Goal: Task Accomplishment & Management: Complete application form

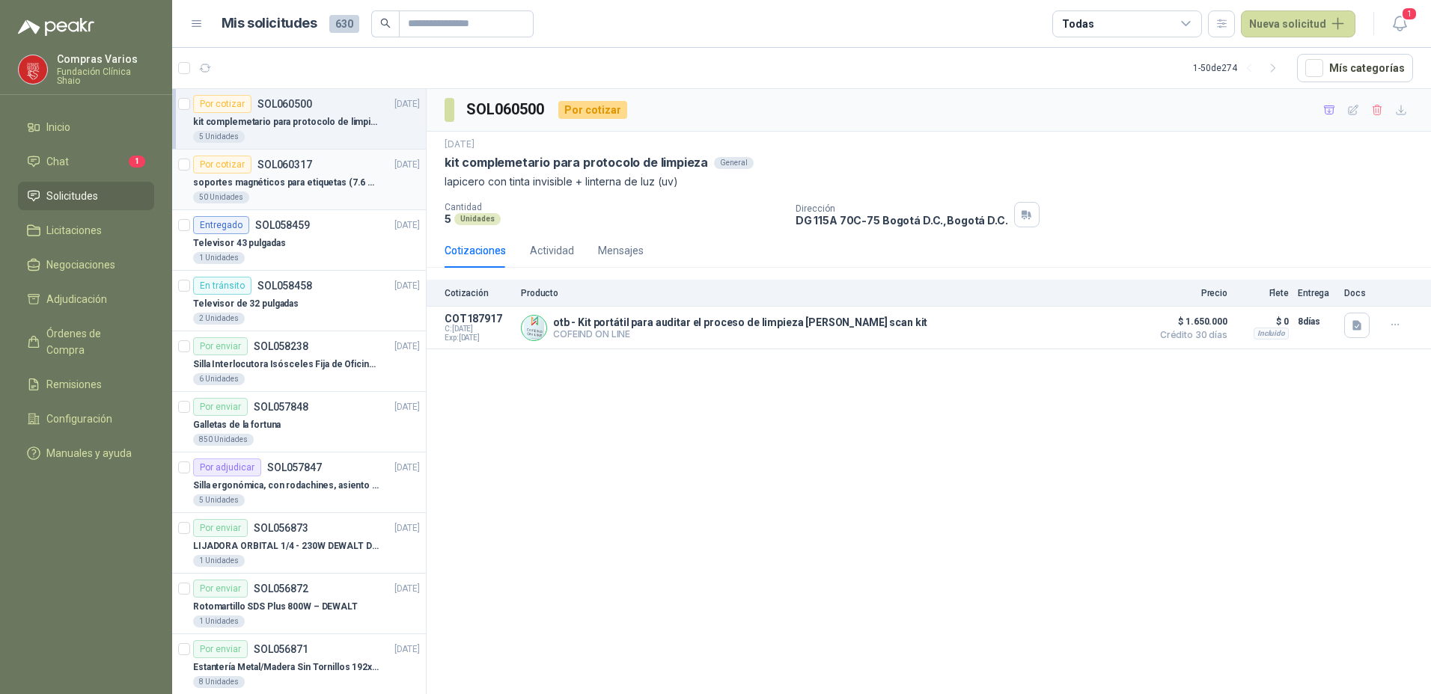
click at [238, 176] on p "soportes magnéticos para etiquetas (7.6 cm x 12.6 cm)" at bounding box center [286, 183] width 186 height 14
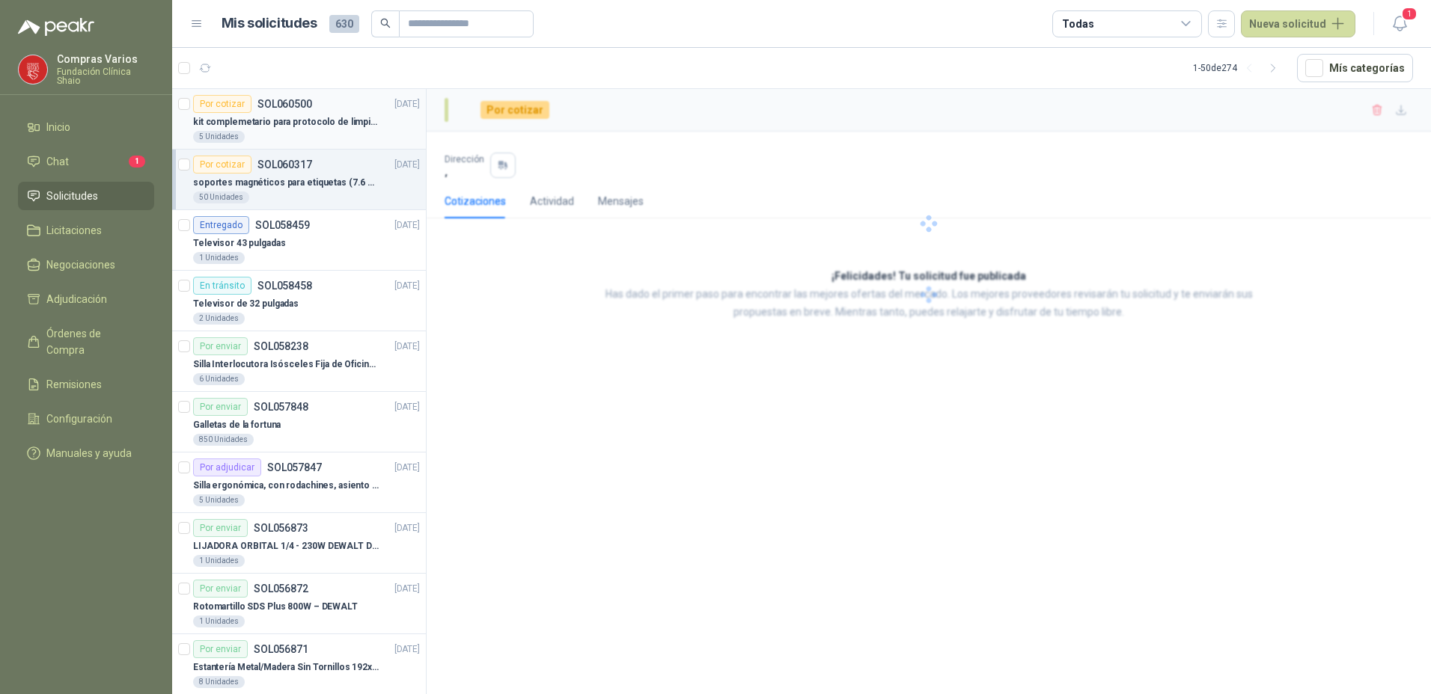
click at [289, 120] on p "kit complemetario para protocolo de limpieza" at bounding box center [286, 122] width 186 height 14
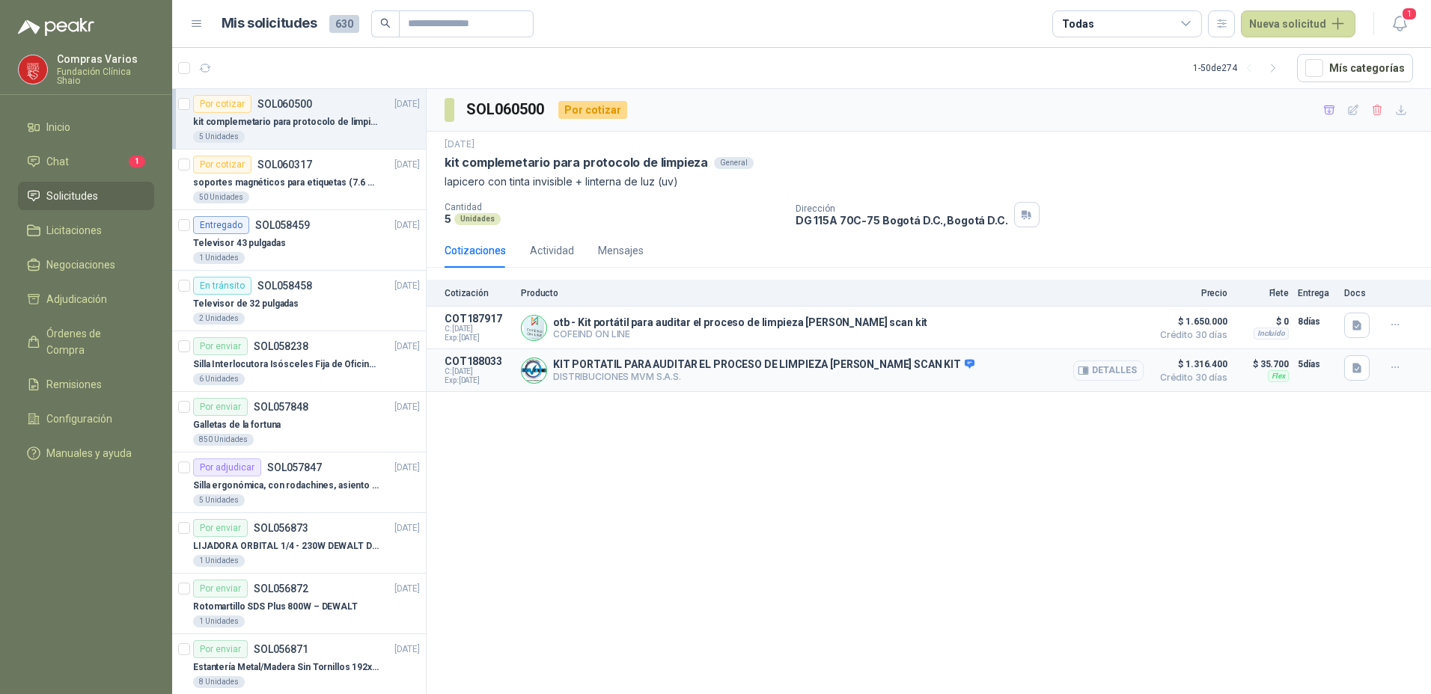
click at [1107, 370] on button "Detalles" at bounding box center [1108, 371] width 70 height 20
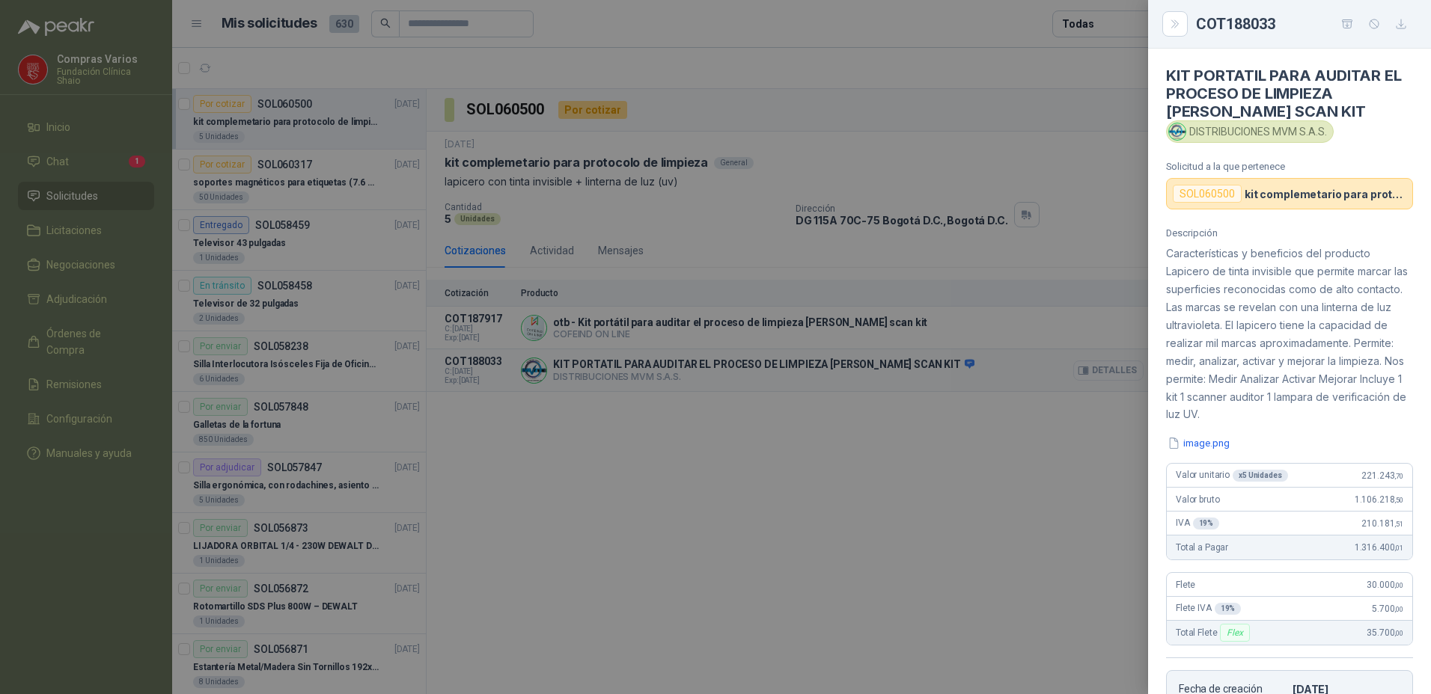
scroll to position [311, 0]
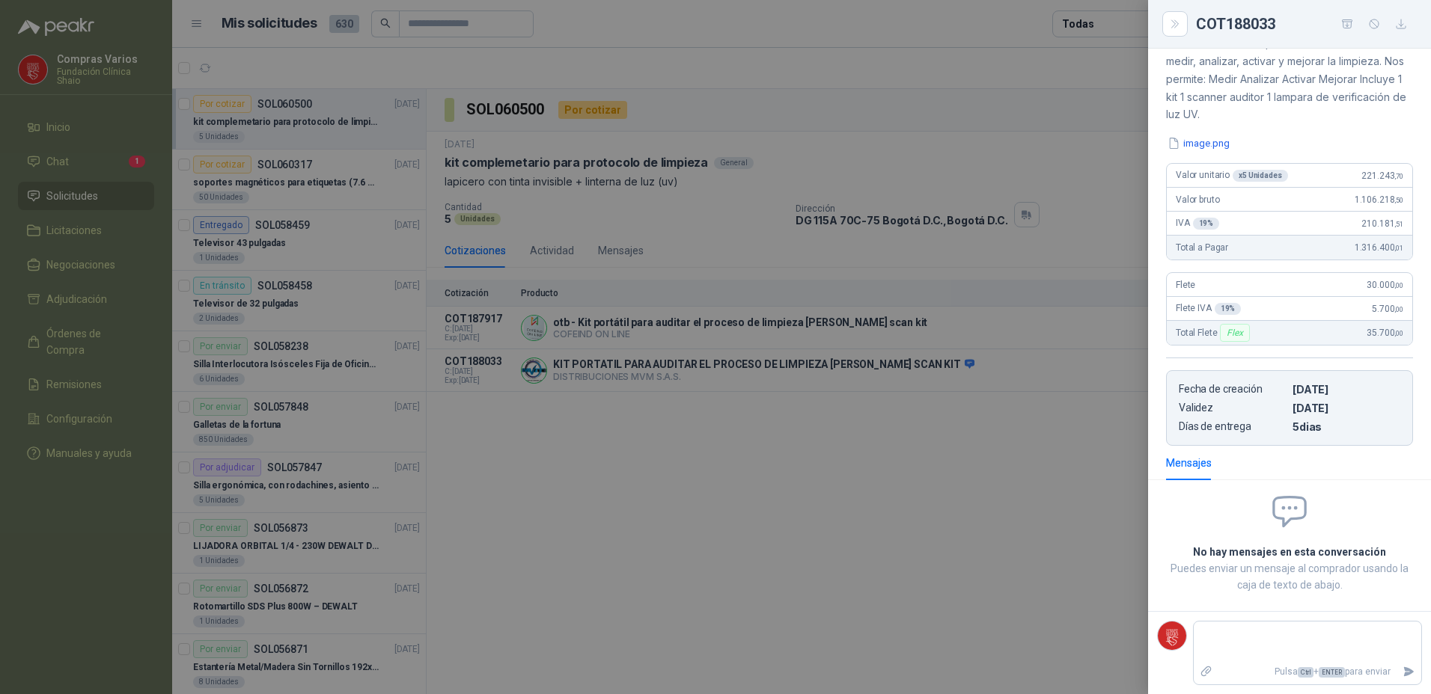
click at [960, 516] on div at bounding box center [715, 347] width 1431 height 694
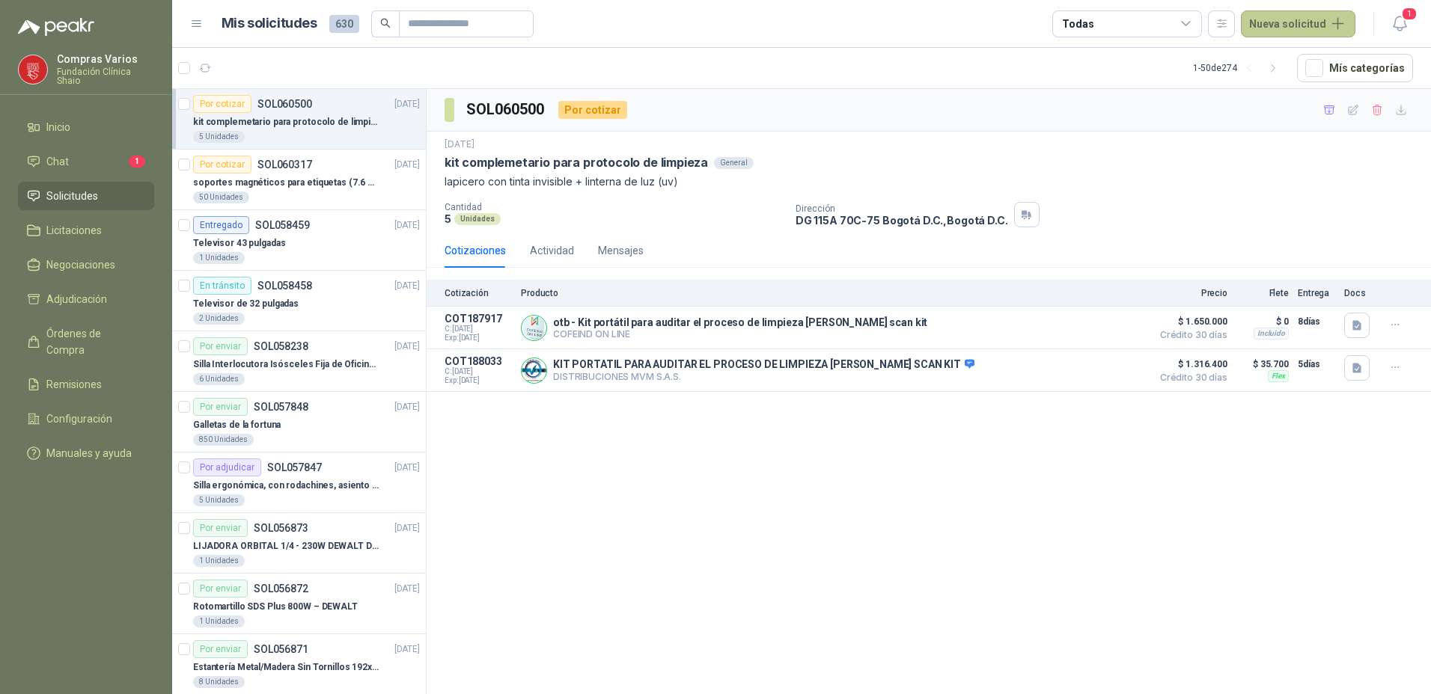
click at [1266, 34] on button "Nueva solicitud" at bounding box center [1298, 23] width 114 height 27
click at [1281, 66] on link "Solicitud" at bounding box center [1315, 60] width 127 height 26
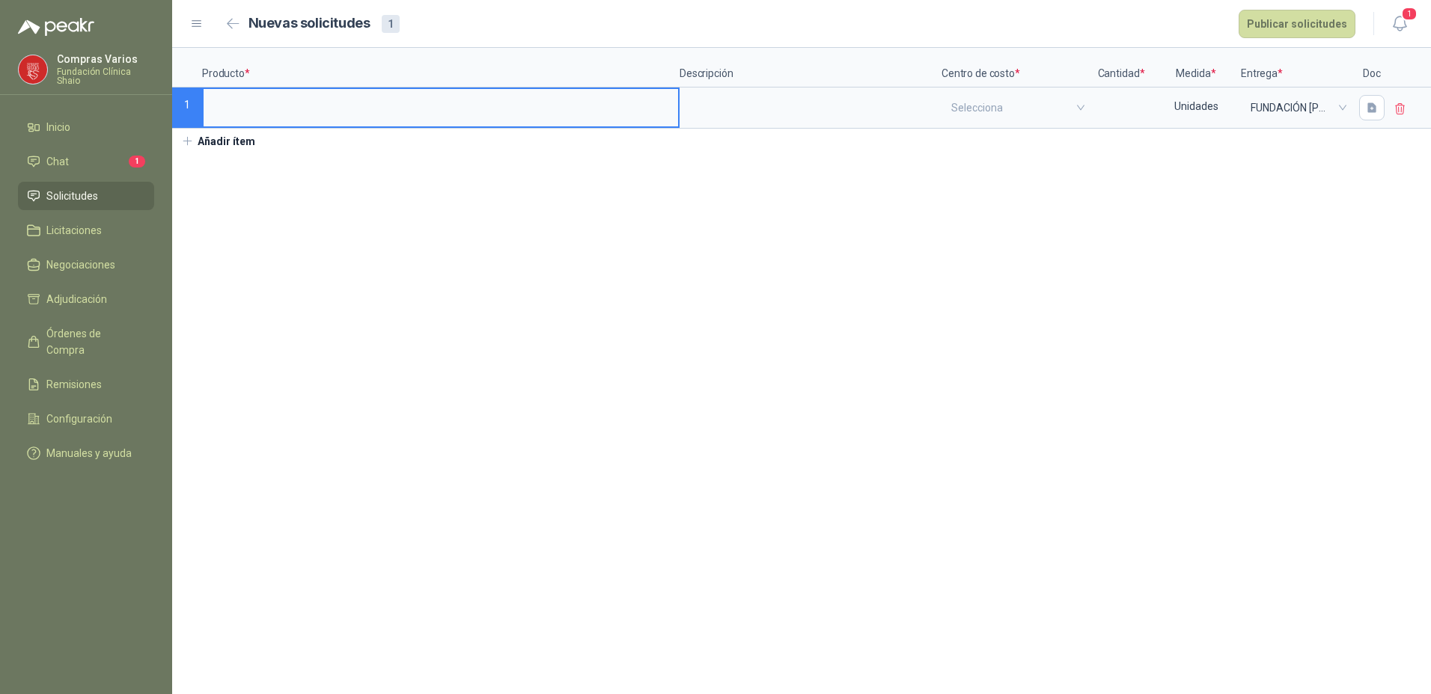
type input "*"
type input "**********"
click at [249, 97] on input "******" at bounding box center [441, 103] width 474 height 29
type input "**********"
click at [726, 88] on div at bounding box center [810, 108] width 262 height 41
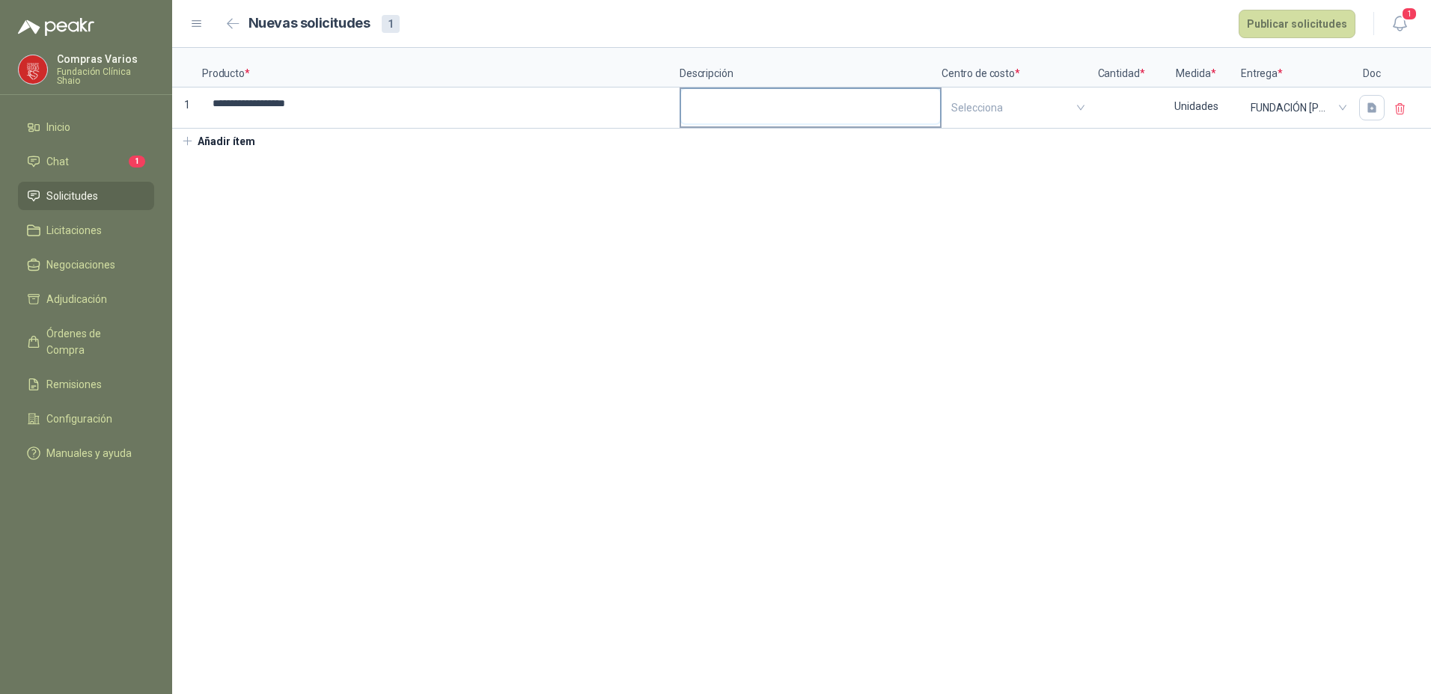
click at [736, 109] on textarea at bounding box center [810, 106] width 259 height 34
click at [969, 108] on input "search" at bounding box center [1016, 107] width 130 height 37
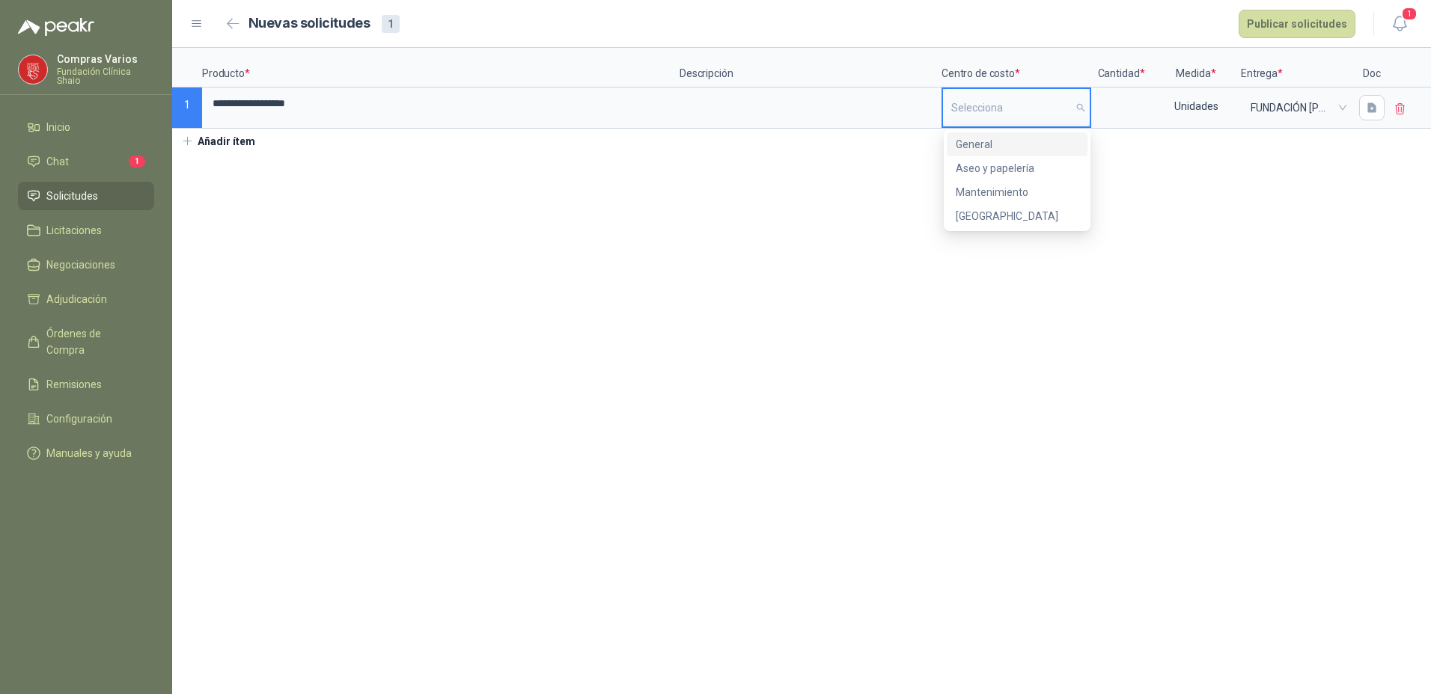
click at [980, 140] on div "General" at bounding box center [1017, 144] width 123 height 16
click at [1101, 108] on input at bounding box center [1120, 103] width 57 height 29
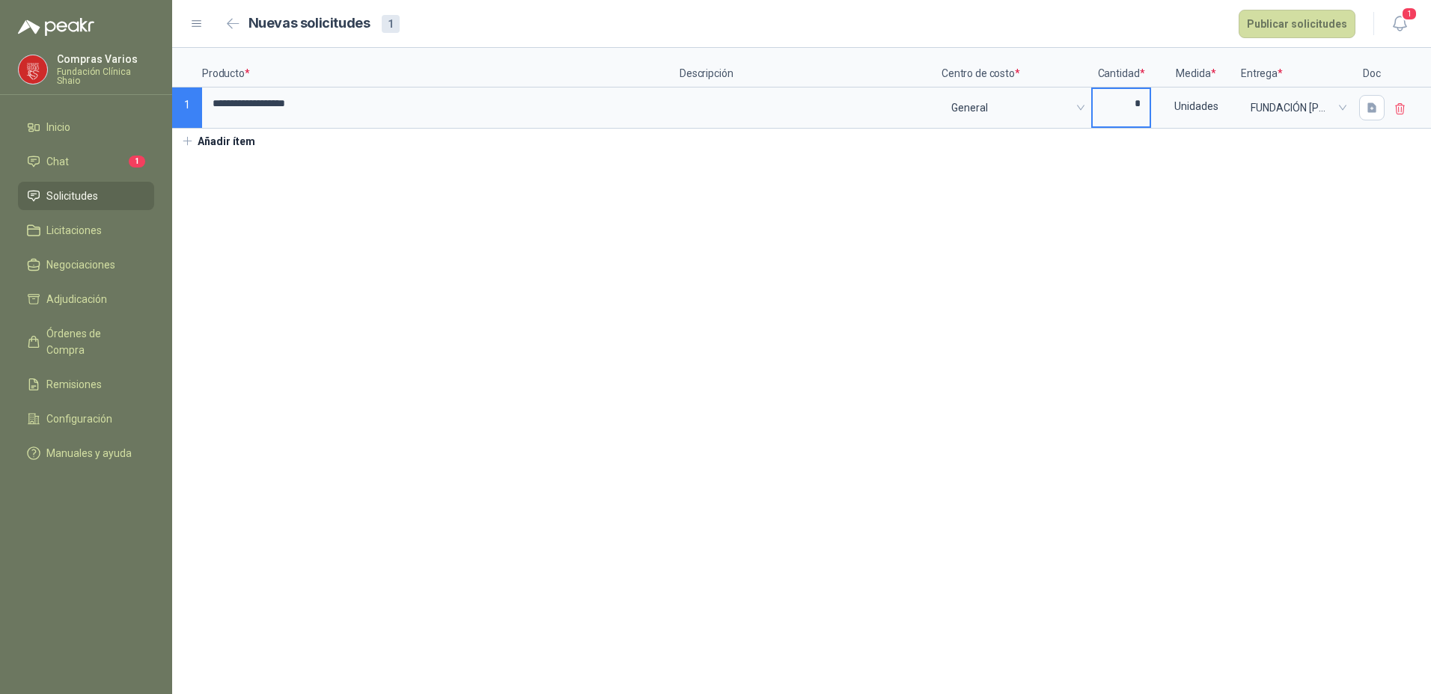
type input "*"
click at [1378, 104] on icon "button" at bounding box center [1372, 108] width 13 height 13
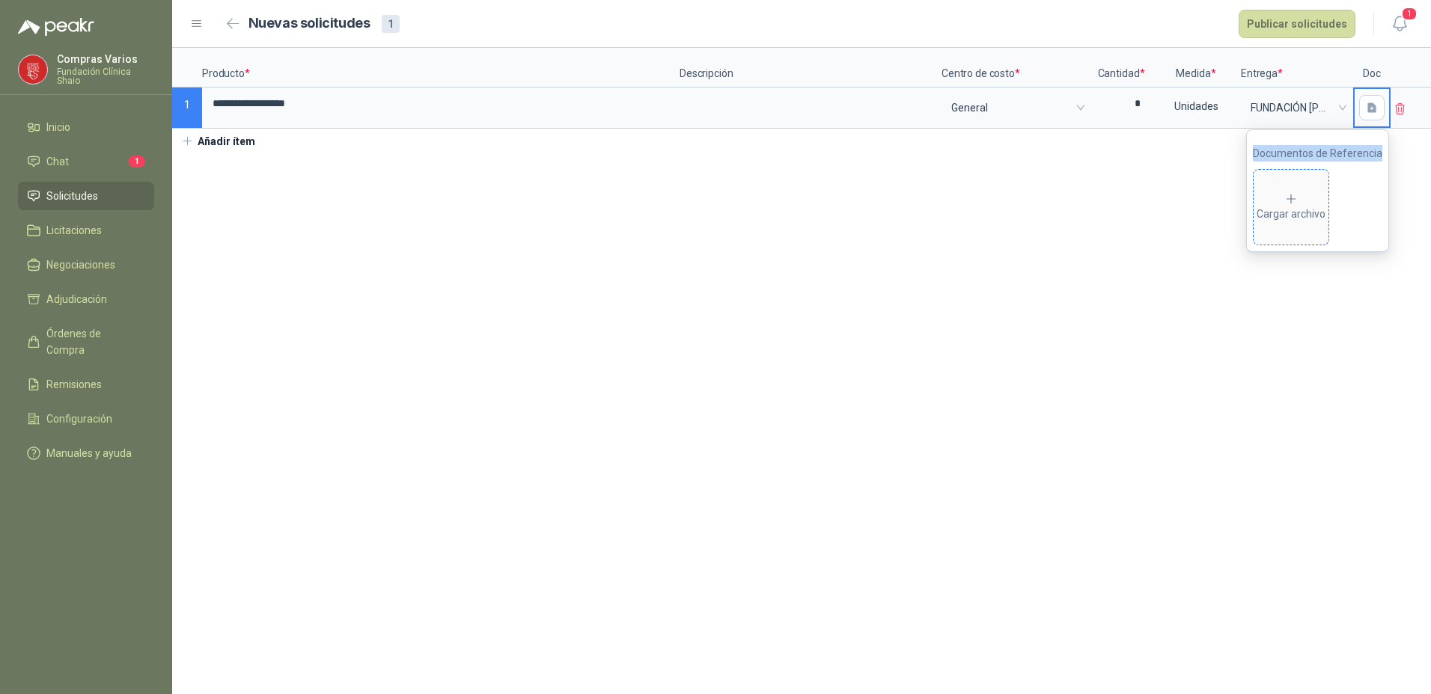
drag, startPoint x: 1288, startPoint y: 205, endPoint x: 1305, endPoint y: 177, distance: 32.6
click at [1305, 177] on span "Cargar archivo" at bounding box center [1290, 207] width 75 height 75
click at [379, 365] on section "**********" at bounding box center [801, 371] width 1259 height 646
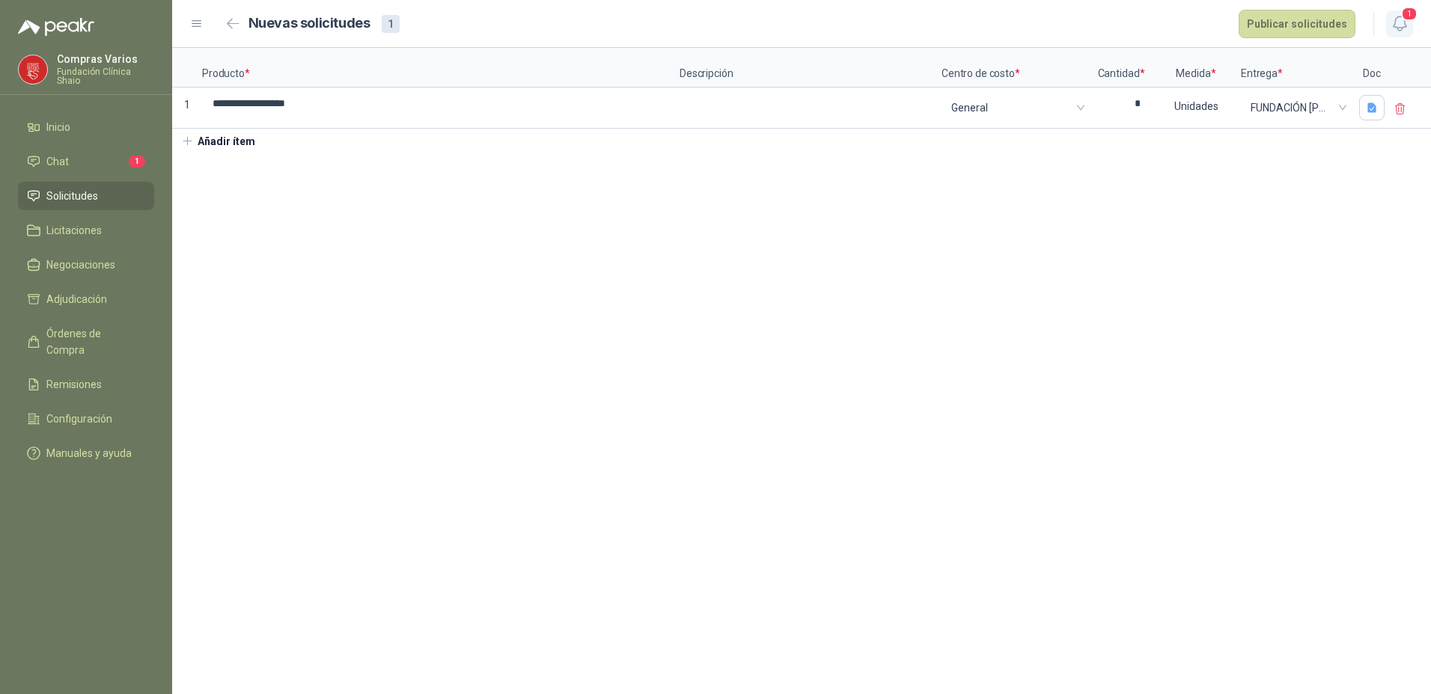
click at [1406, 19] on span "1" at bounding box center [1409, 14] width 16 height 14
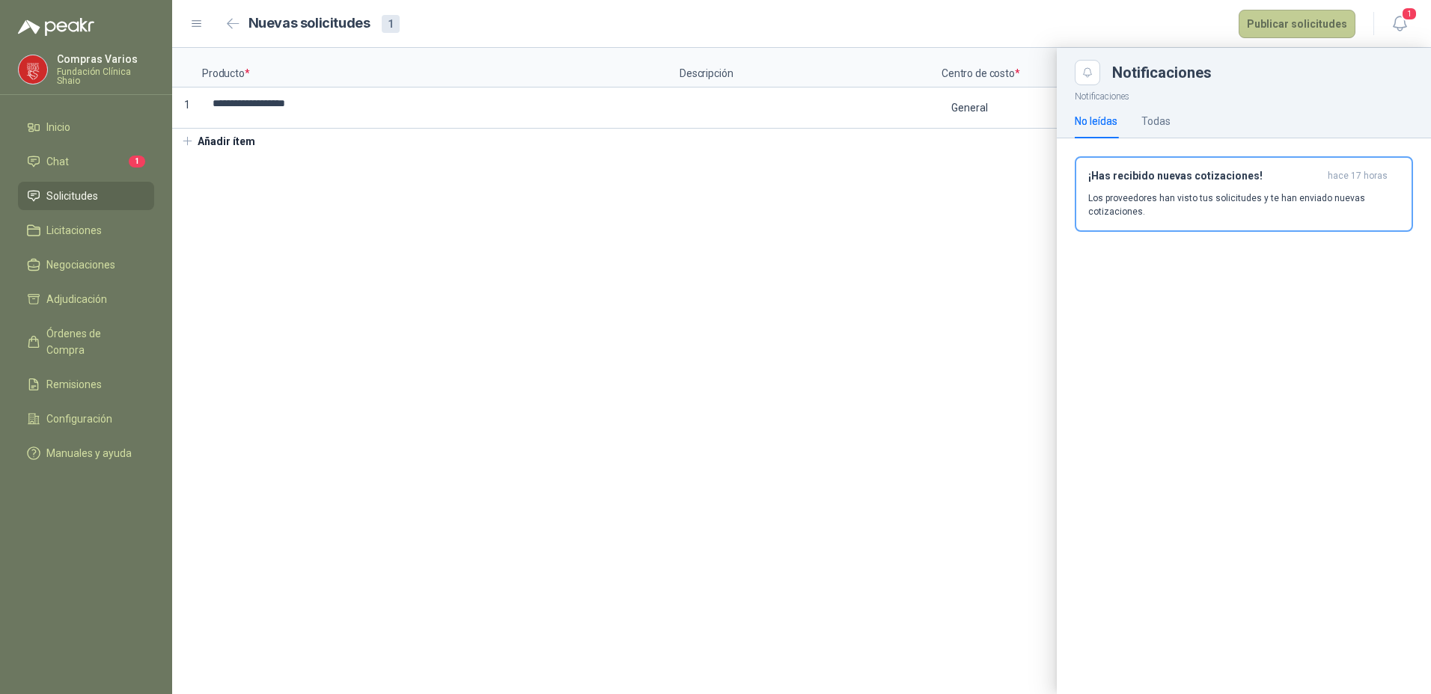
click at [1306, 24] on button "Publicar solicitudes" at bounding box center [1296, 24] width 117 height 28
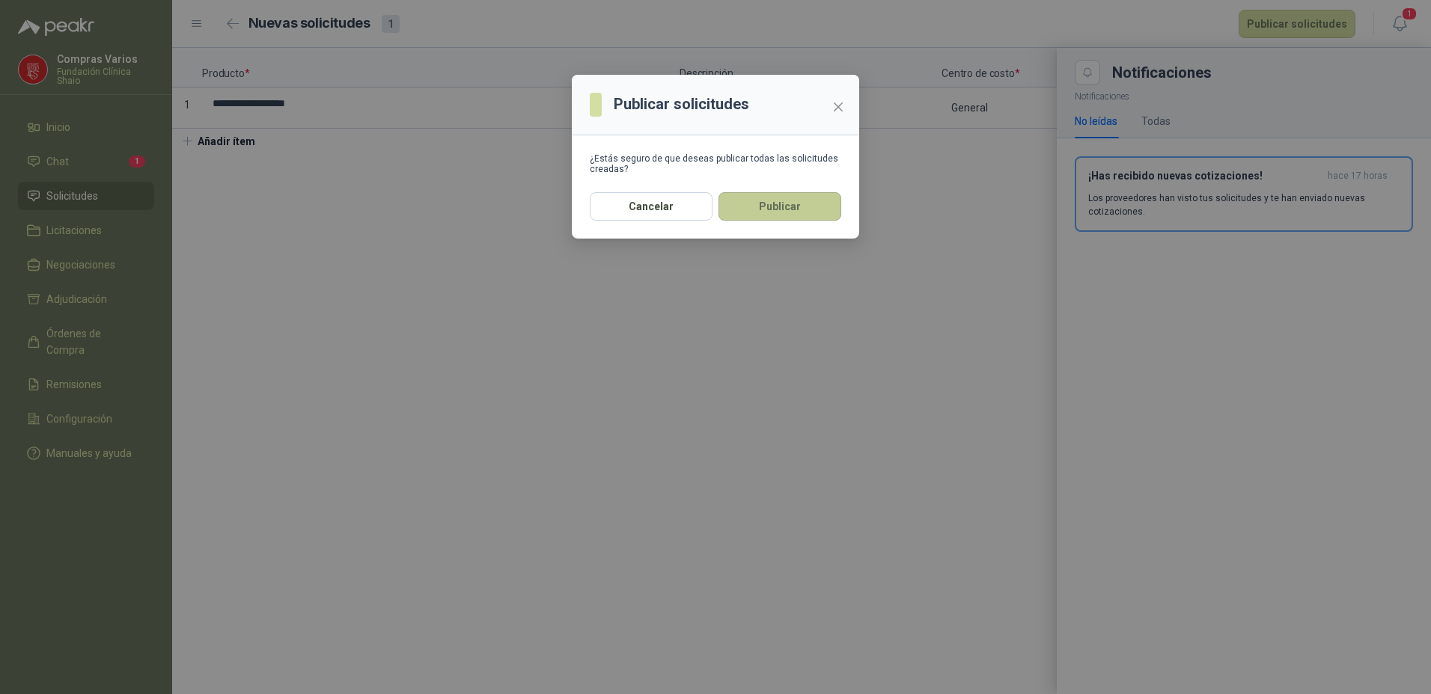
click at [760, 207] on button "Publicar" at bounding box center [779, 206] width 123 height 28
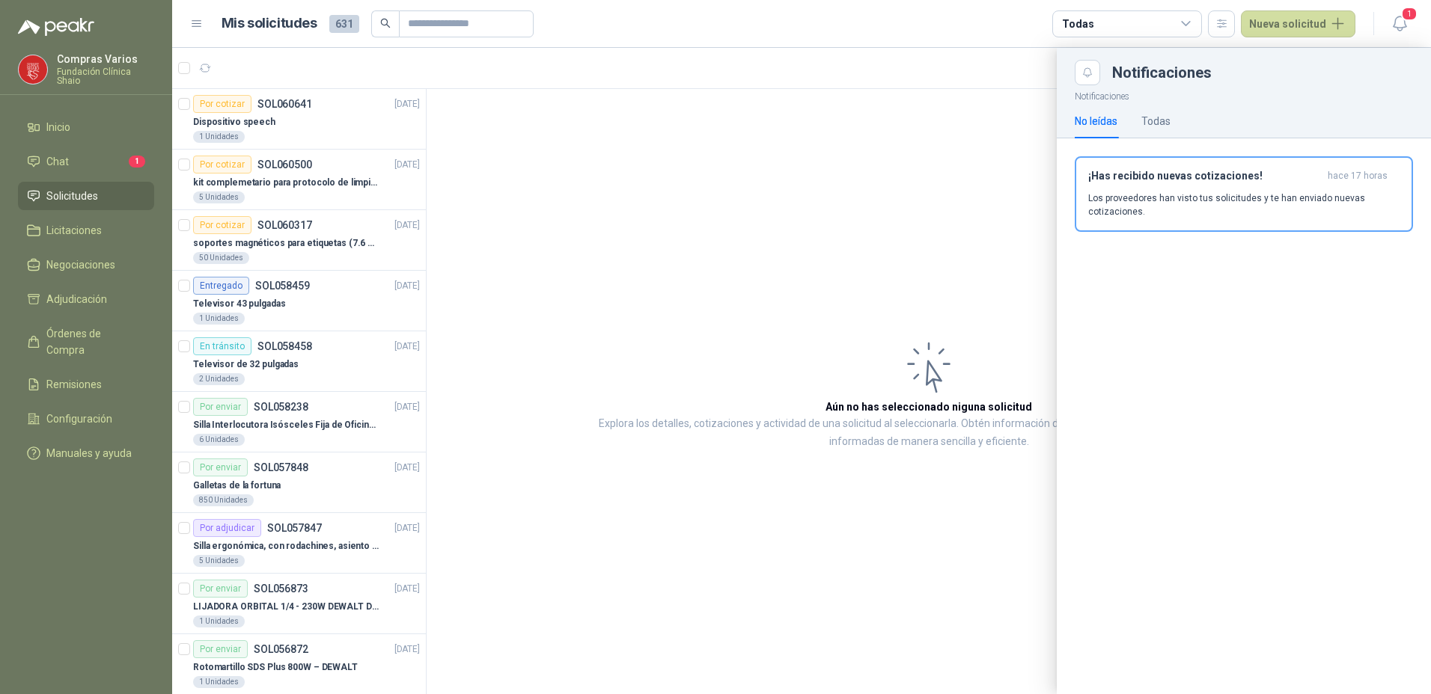
click at [831, 180] on div at bounding box center [801, 371] width 1259 height 646
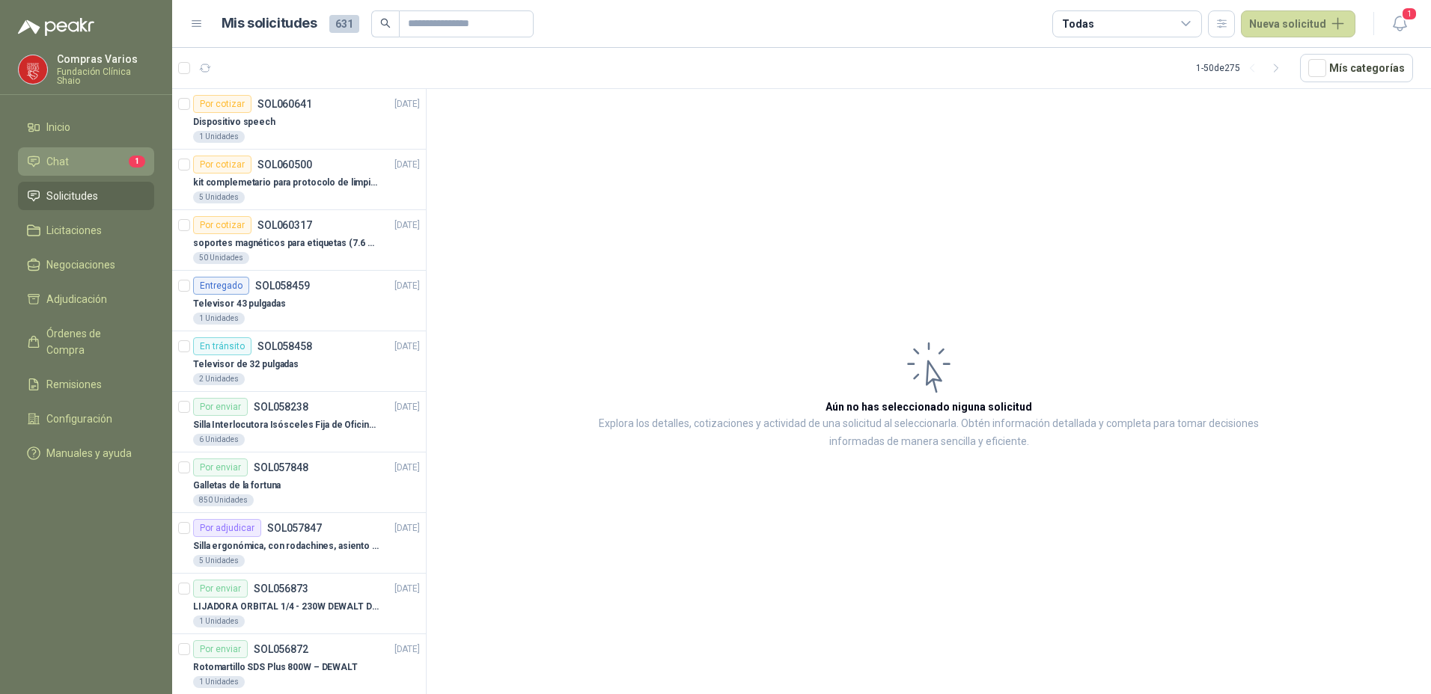
click at [34, 151] on link "Chat 1" at bounding box center [86, 161] width 136 height 28
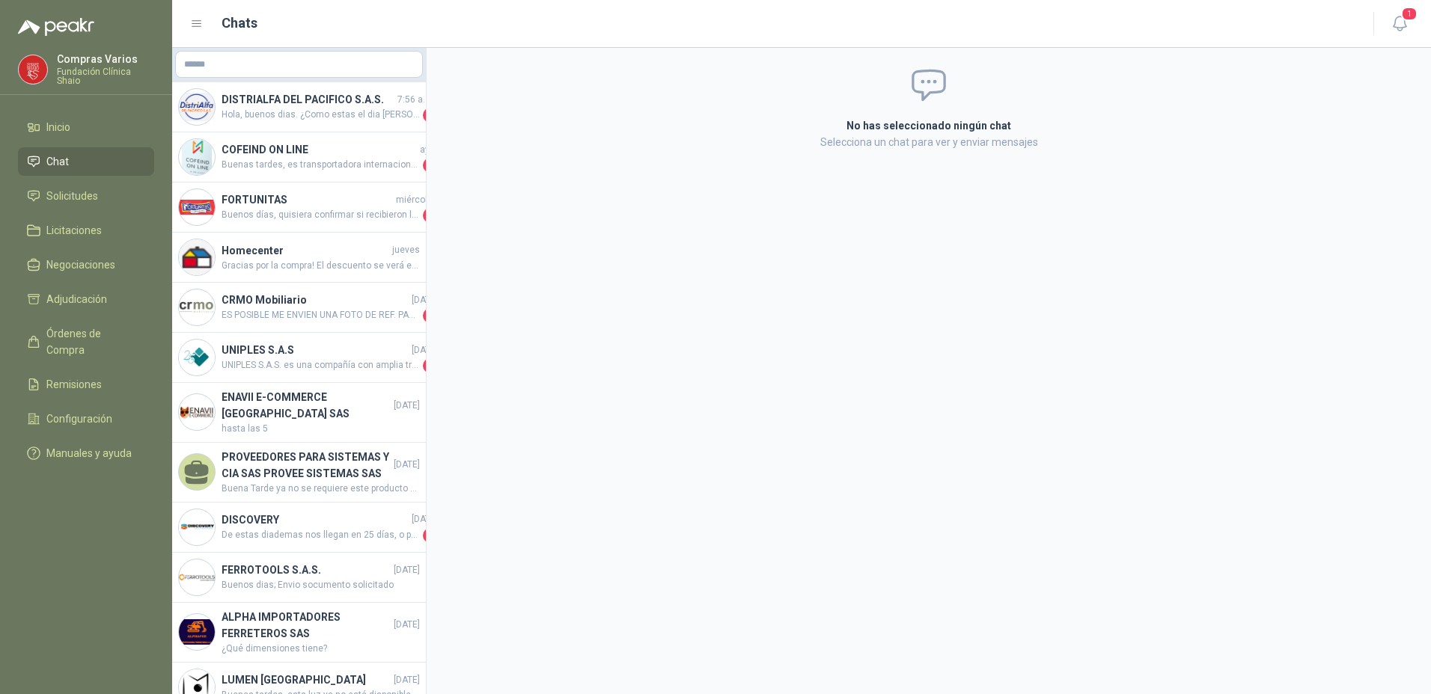
click at [46, 166] on span "Chat" at bounding box center [57, 161] width 22 height 16
drag, startPoint x: 103, startPoint y: 527, endPoint x: 88, endPoint y: 527, distance: 15.7
click at [103, 529] on menu "Compras Varios Fundación Clínica Shaio Inicio Chat Solicitudes Licitaciones Neg…" at bounding box center [86, 347] width 172 height 694
click at [67, 196] on span "Solicitudes" at bounding box center [72, 196] width 52 height 16
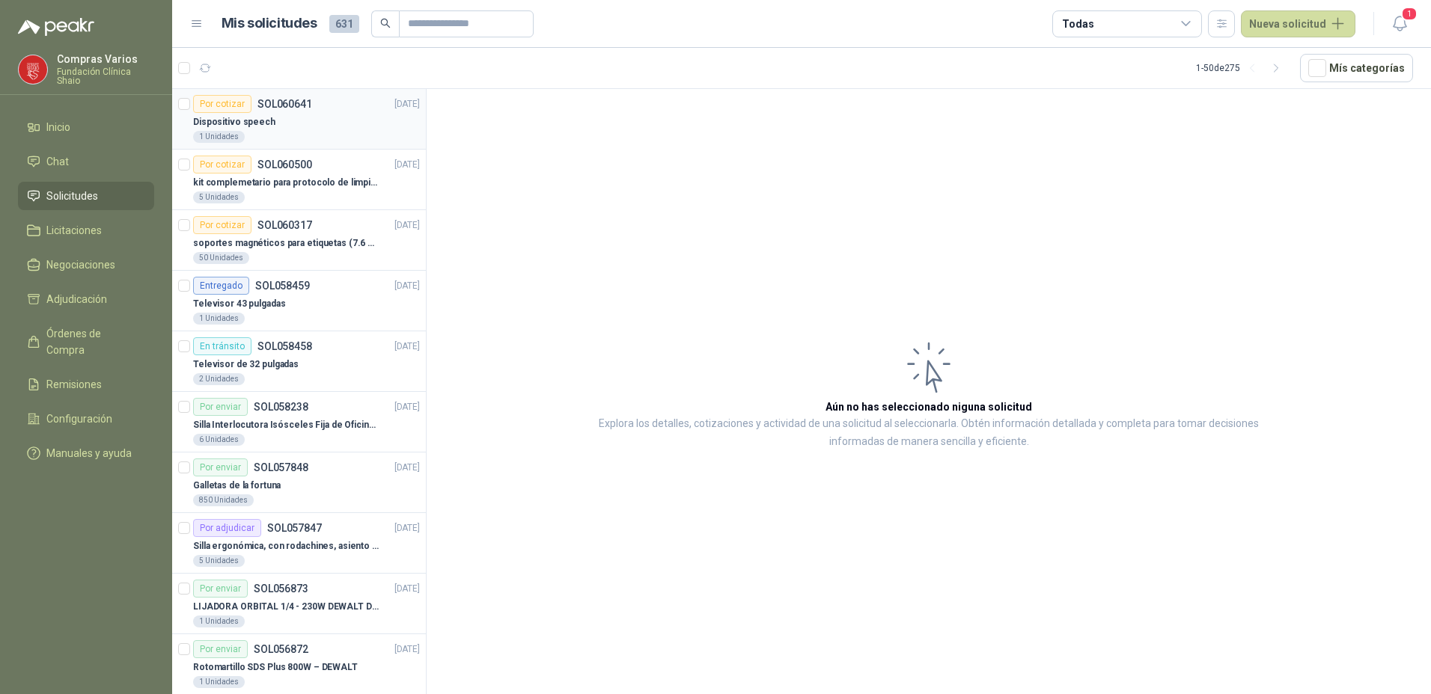
click at [297, 123] on div "Dispositivo speech" at bounding box center [306, 122] width 227 height 18
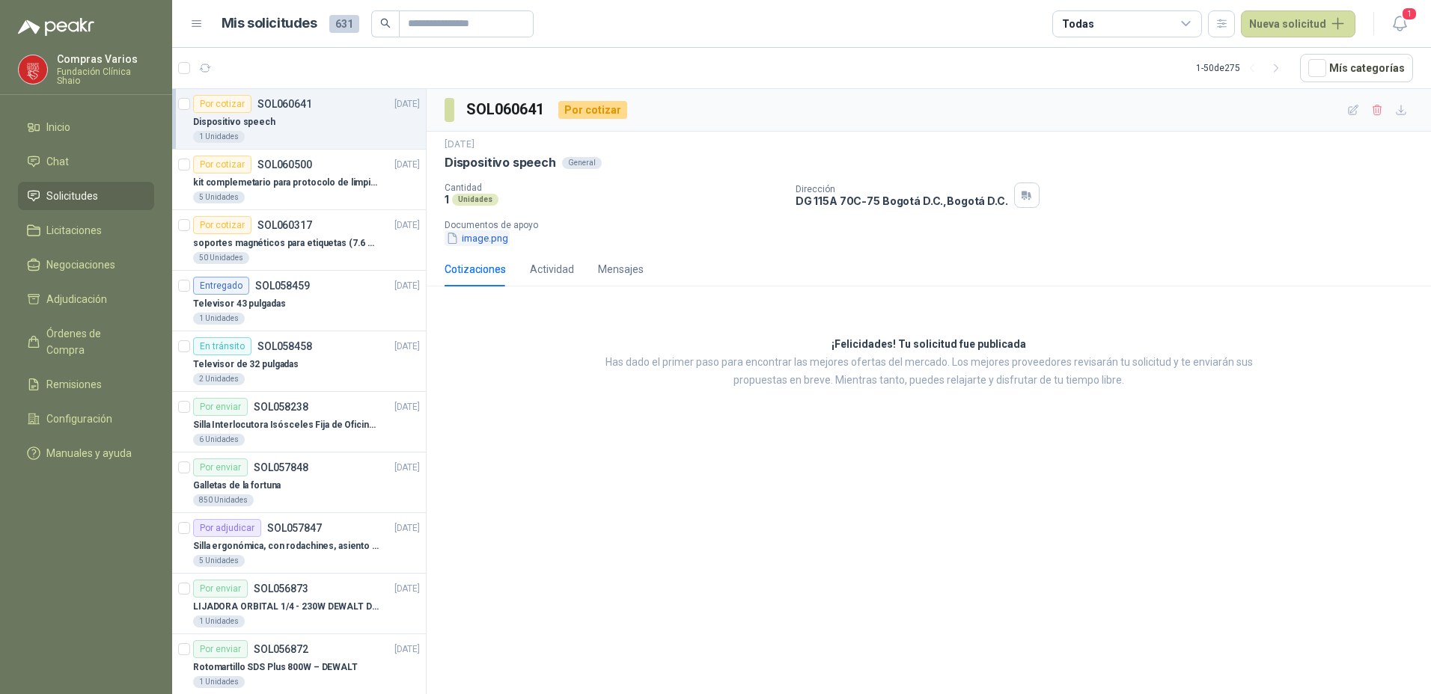
click at [467, 245] on button "image.png" at bounding box center [476, 238] width 65 height 16
